Goal: Transaction & Acquisition: Subscribe to service/newsletter

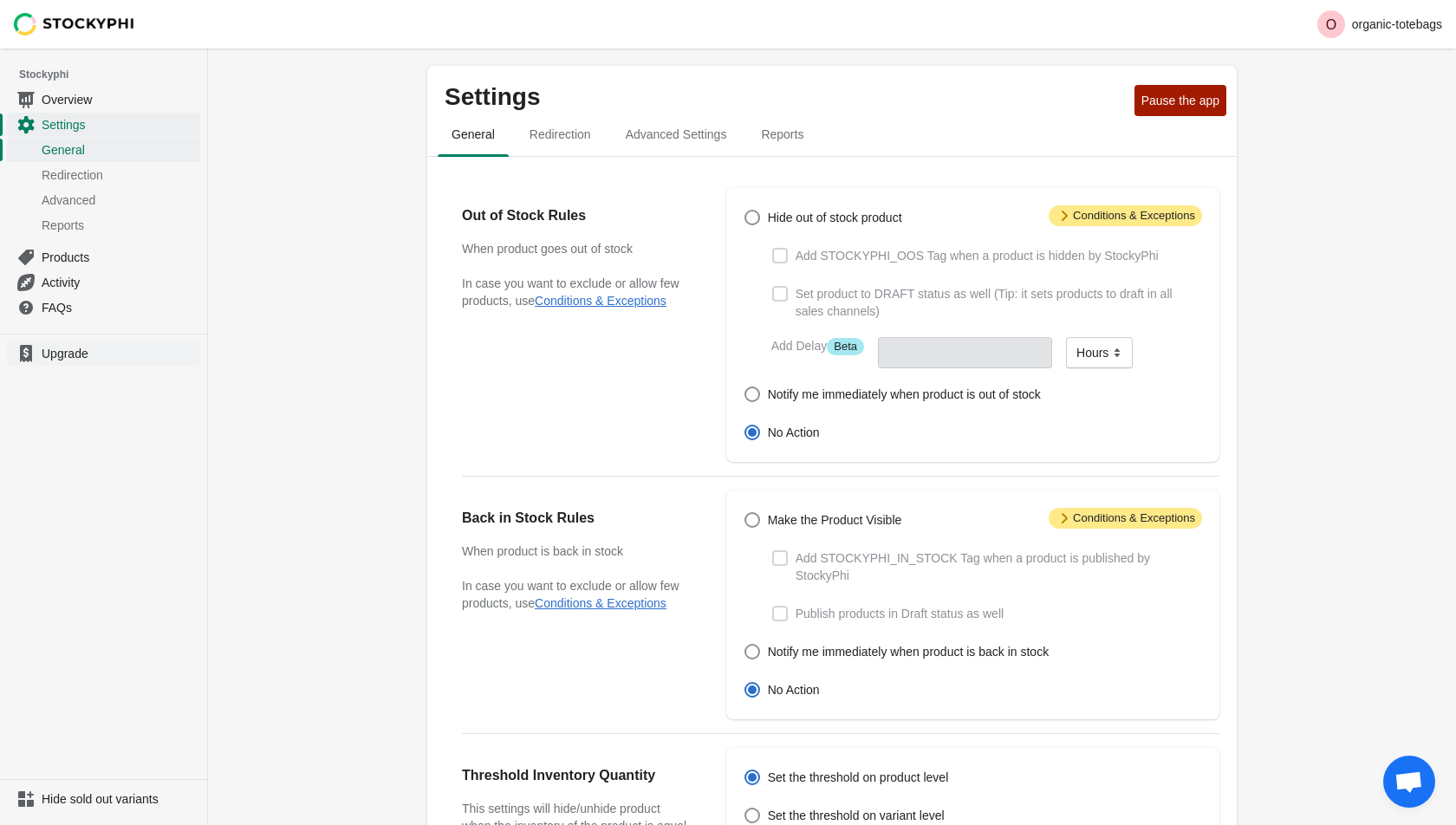
click at [70, 348] on span "Upgrade" at bounding box center [118, 354] width 155 height 18
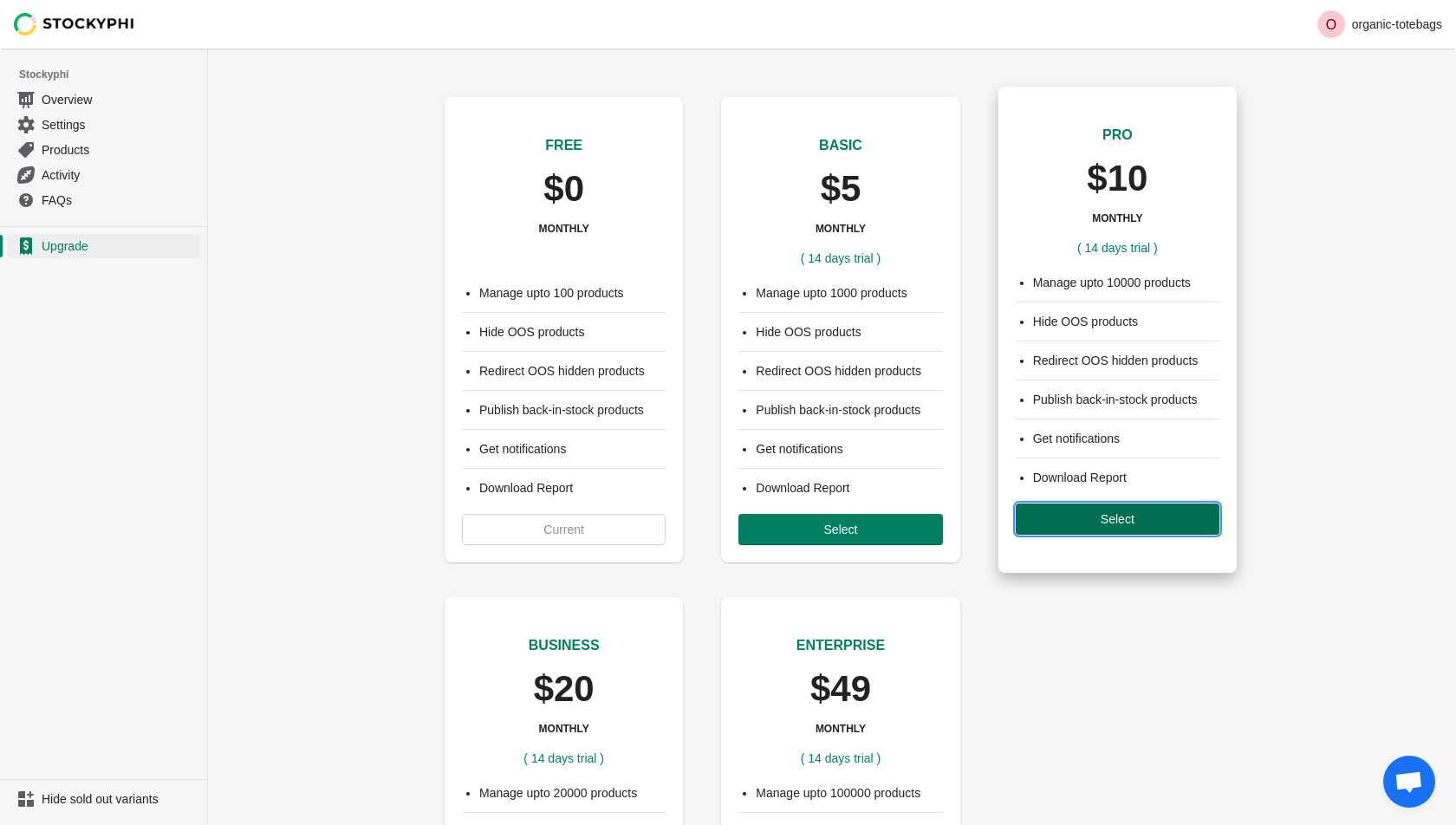
click at [1065, 506] on button "Select" at bounding box center [1117, 520] width 204 height 32
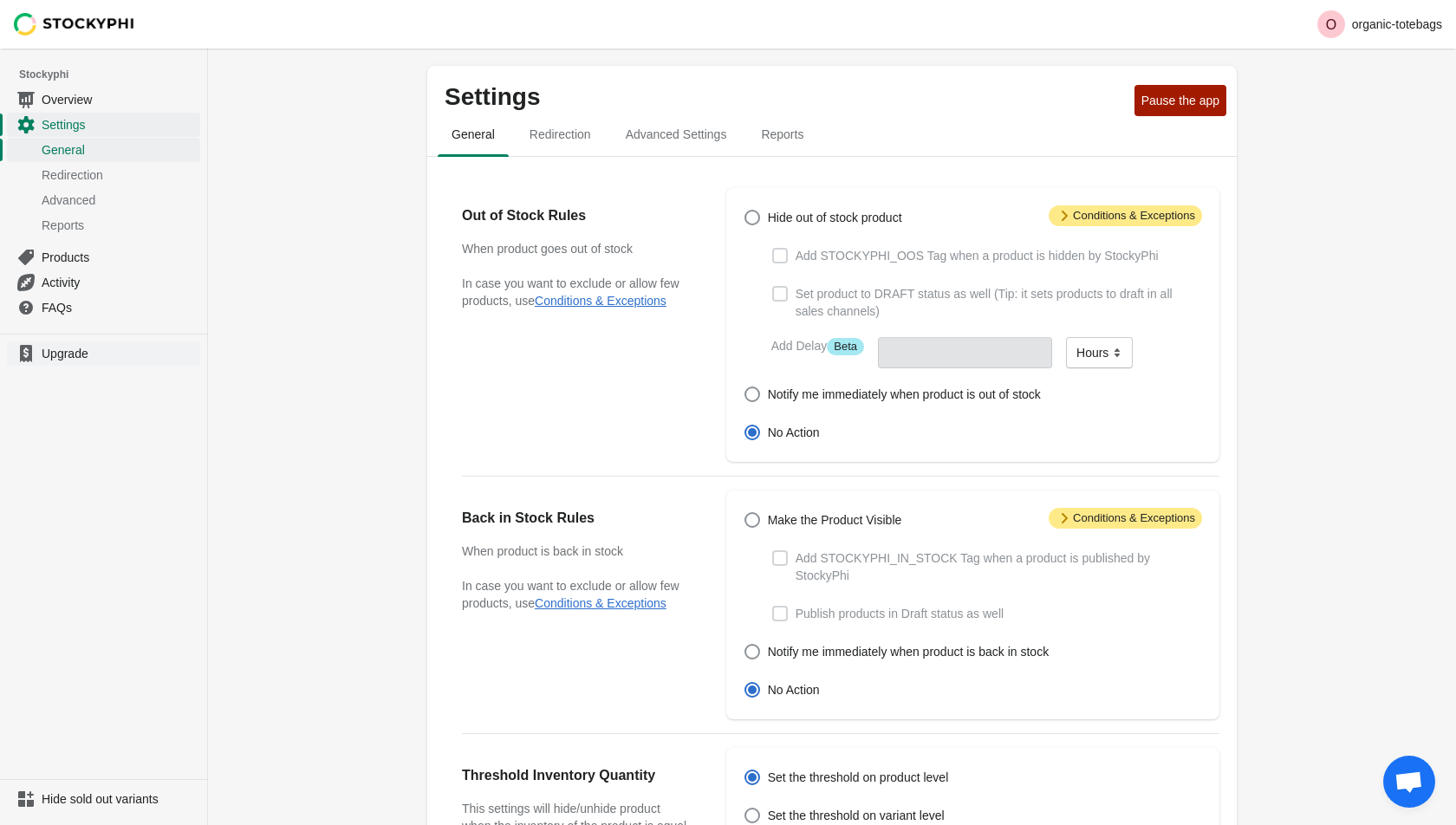
click at [56, 357] on span "Upgrade" at bounding box center [118, 354] width 155 height 18
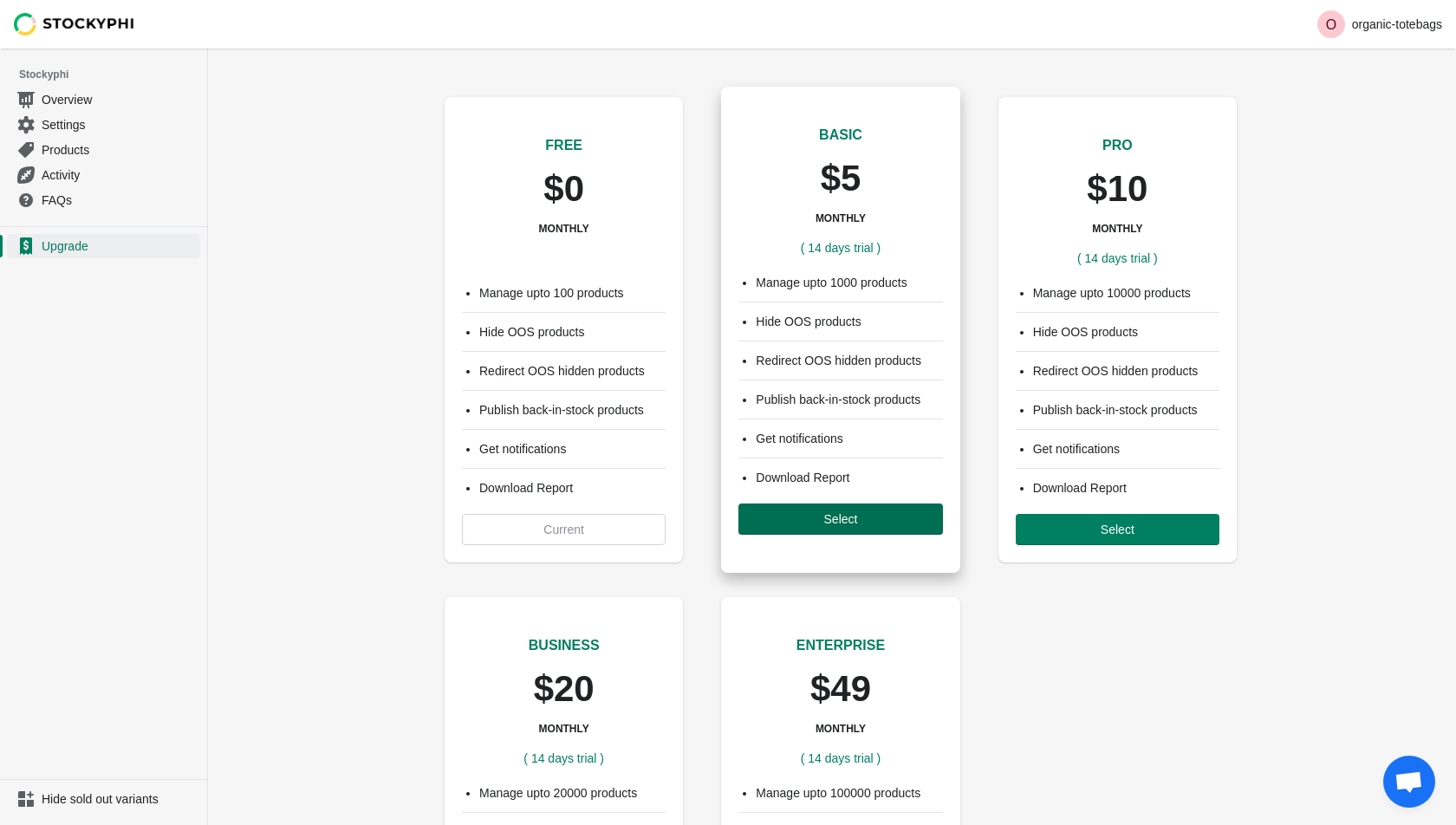
click at [855, 518] on span "Select" at bounding box center [841, 520] width 34 height 14
